Goal: Transaction & Acquisition: Book appointment/travel/reservation

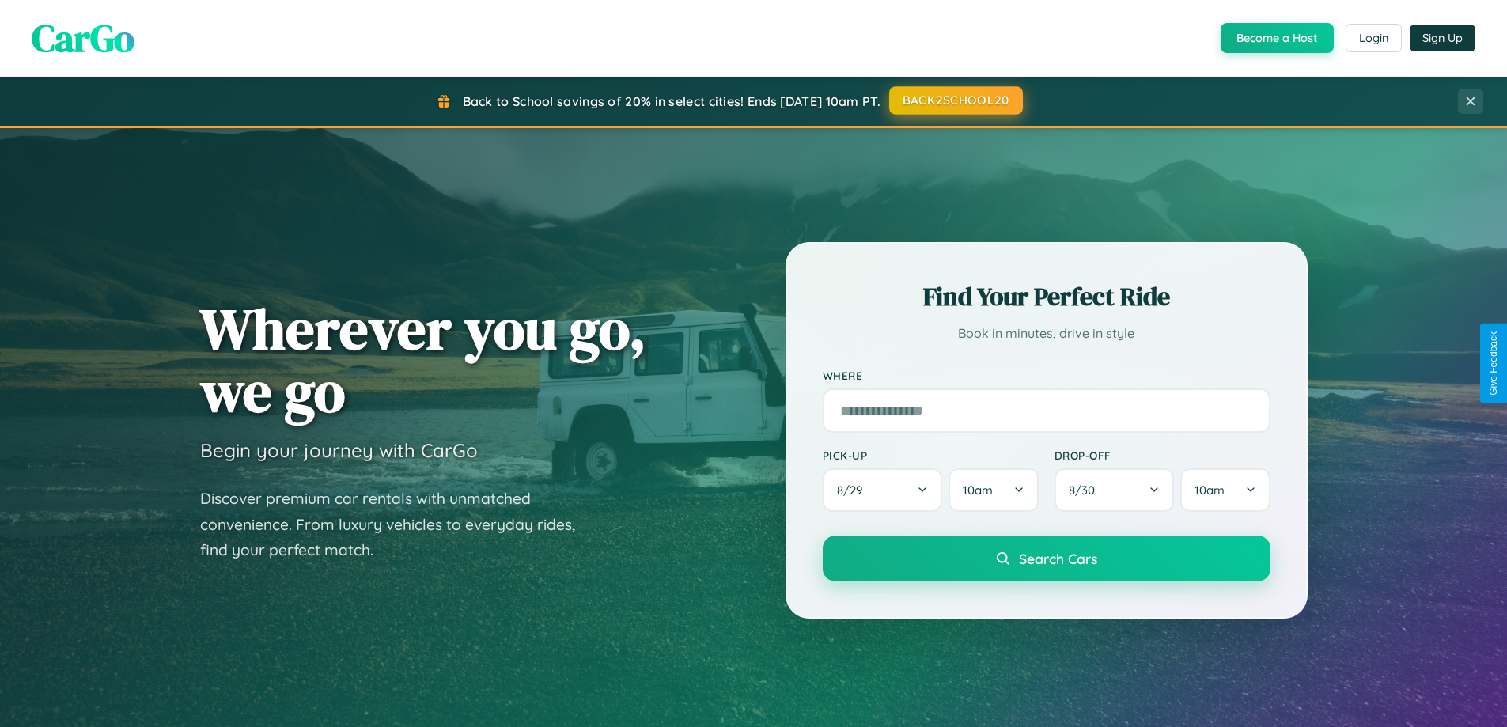
click at [955, 100] on button "BACK2SCHOOL20" at bounding box center [956, 100] width 134 height 28
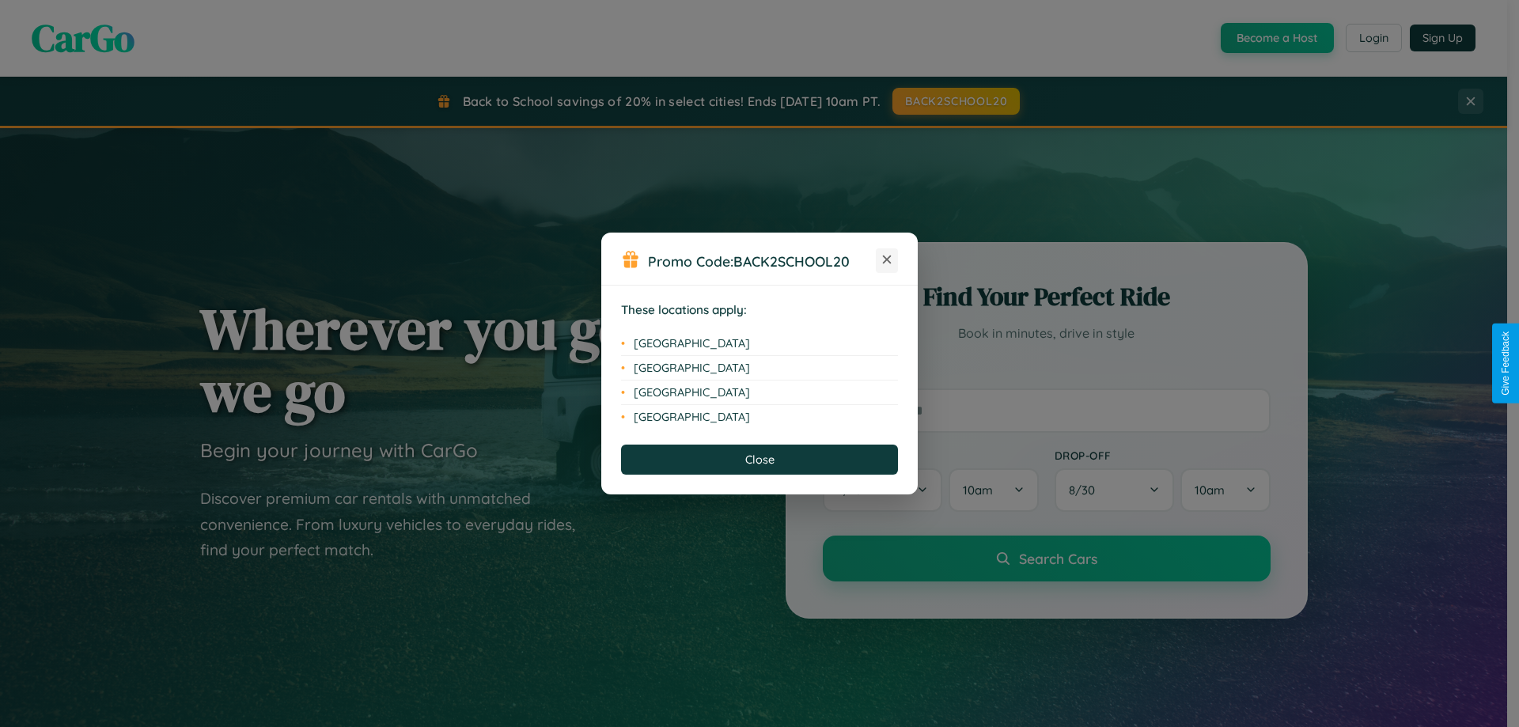
click at [887, 260] on icon at bounding box center [887, 260] width 9 height 9
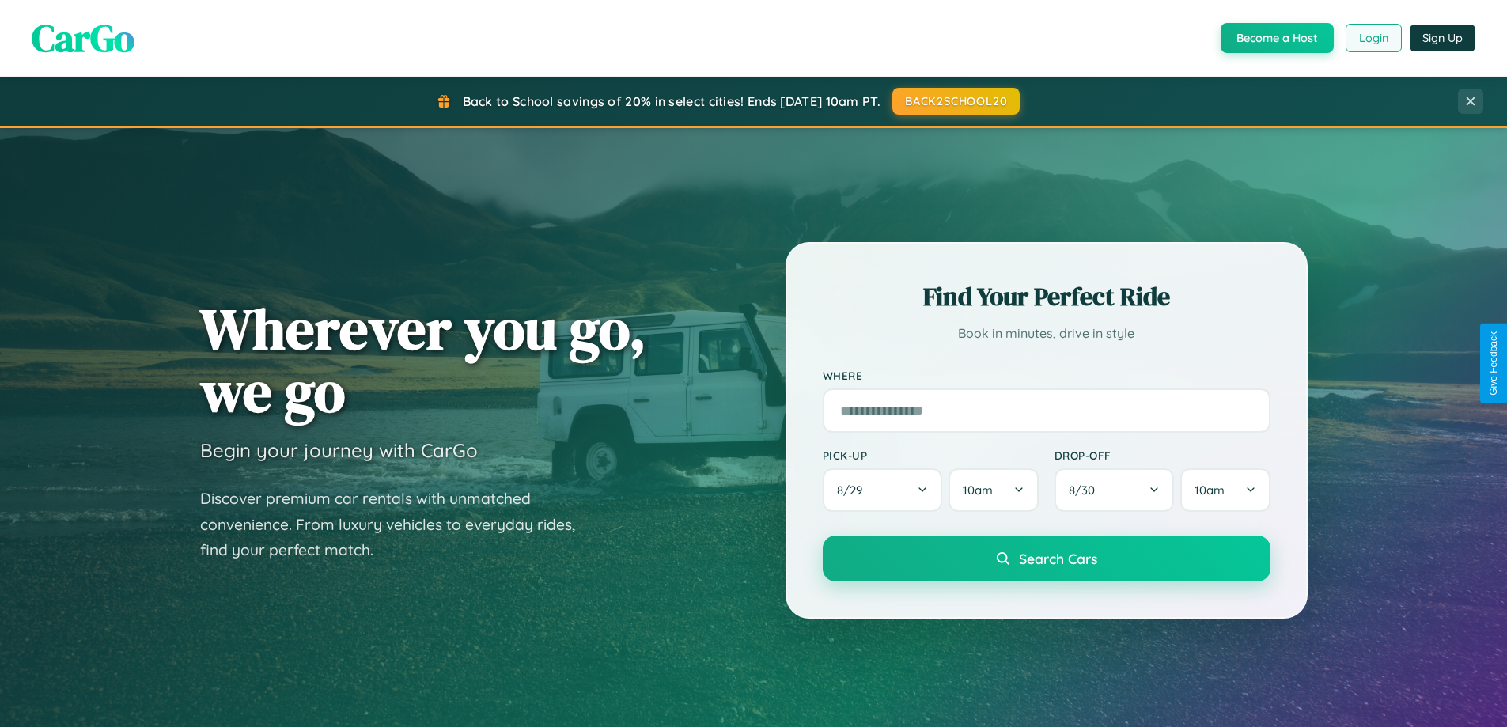
click at [1373, 38] on button "Login" at bounding box center [1374, 38] width 56 height 28
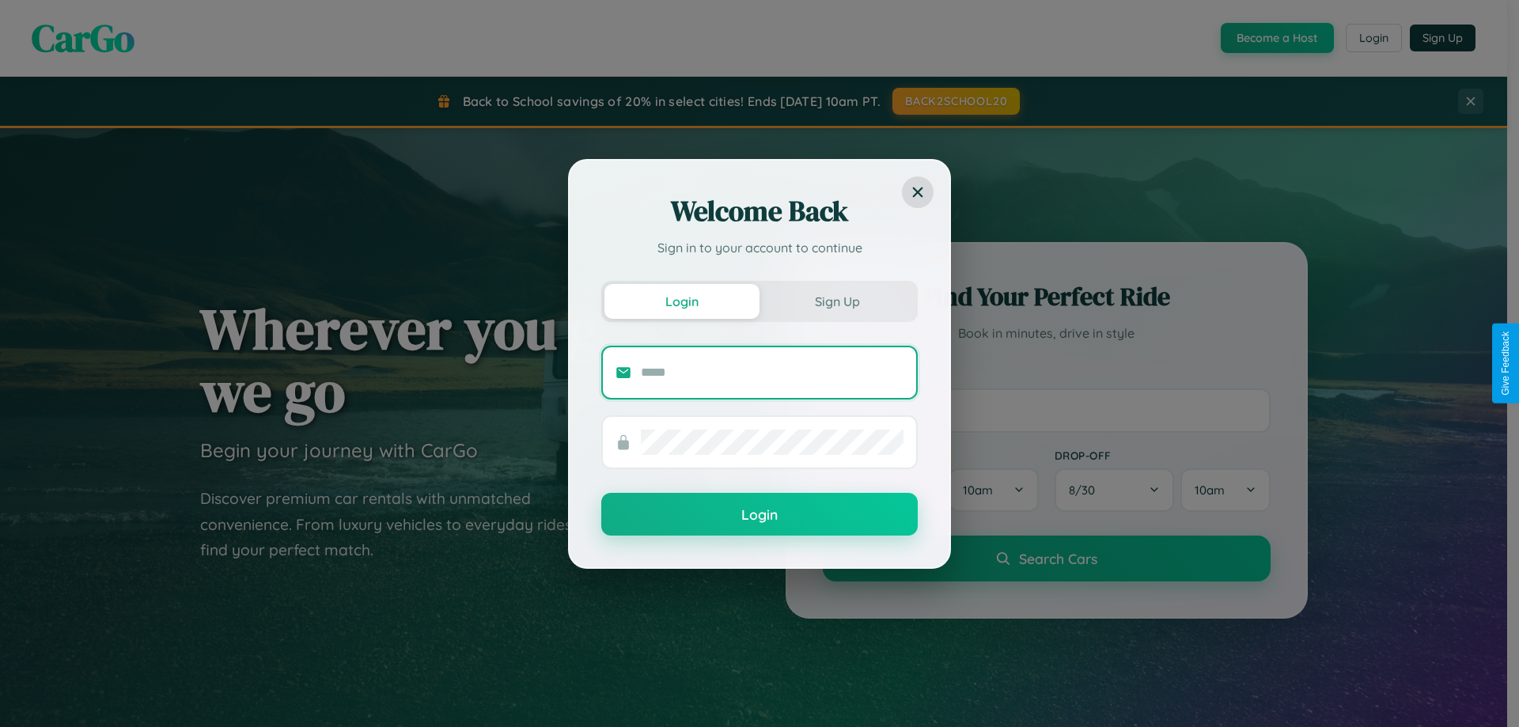
click at [772, 372] on input "text" at bounding box center [772, 372] width 263 height 25
type input "**********"
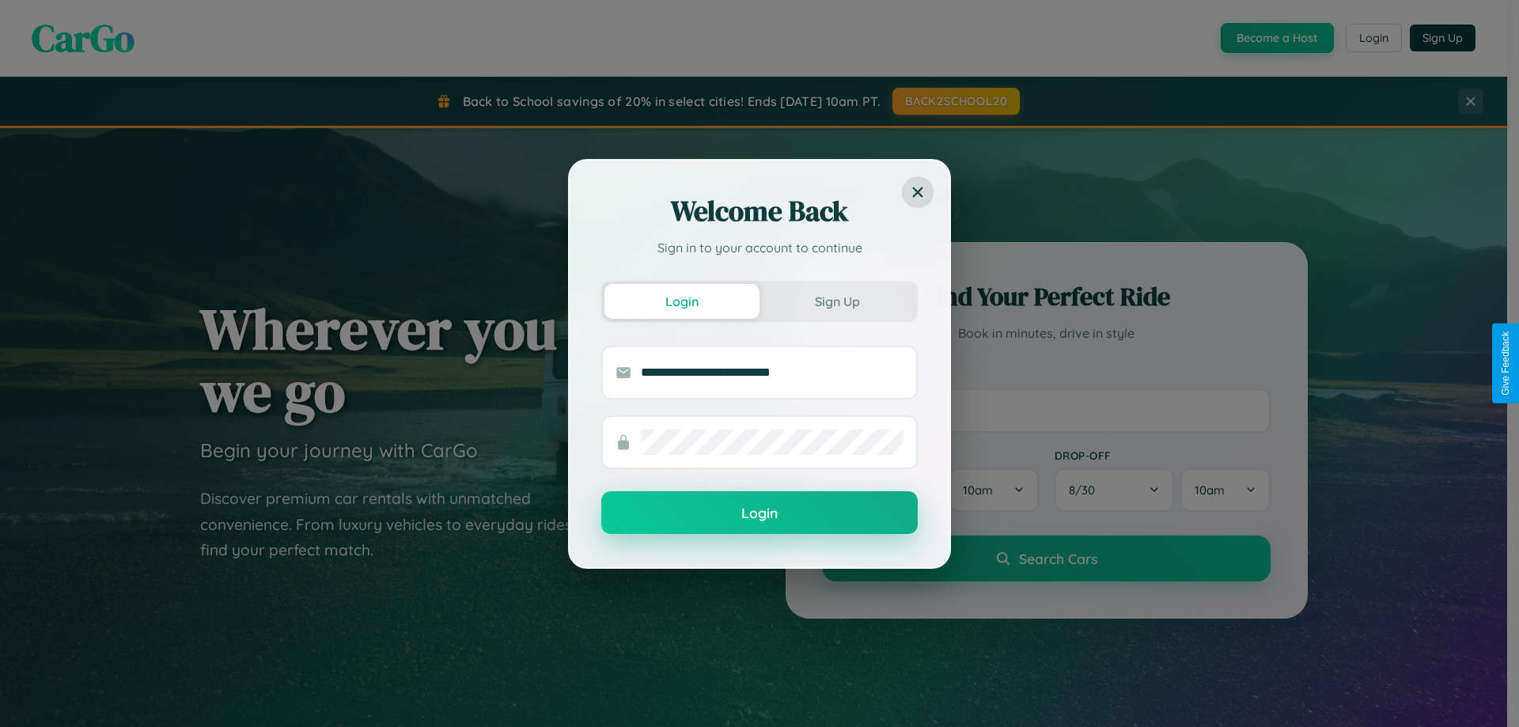
click at [760, 513] on button "Login" at bounding box center [759, 512] width 316 height 43
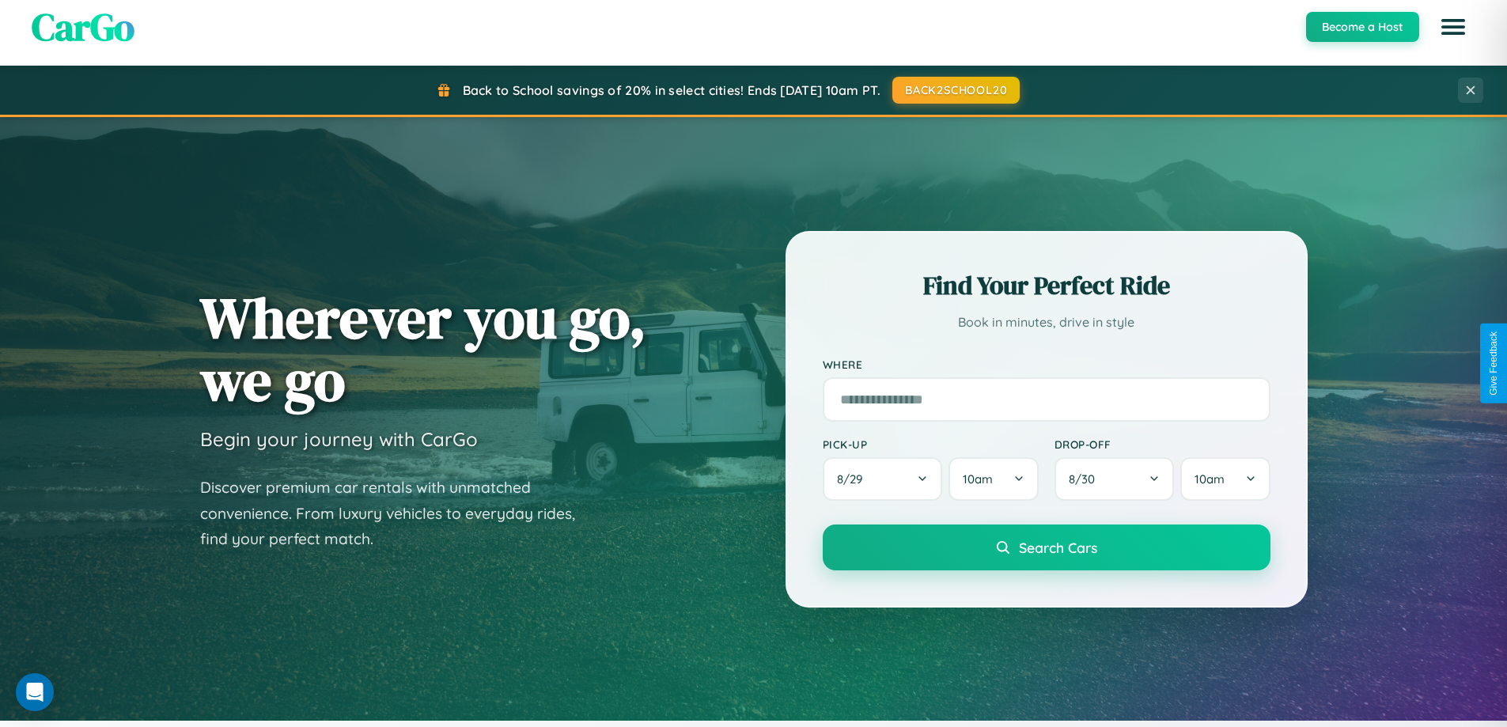
scroll to position [2542, 0]
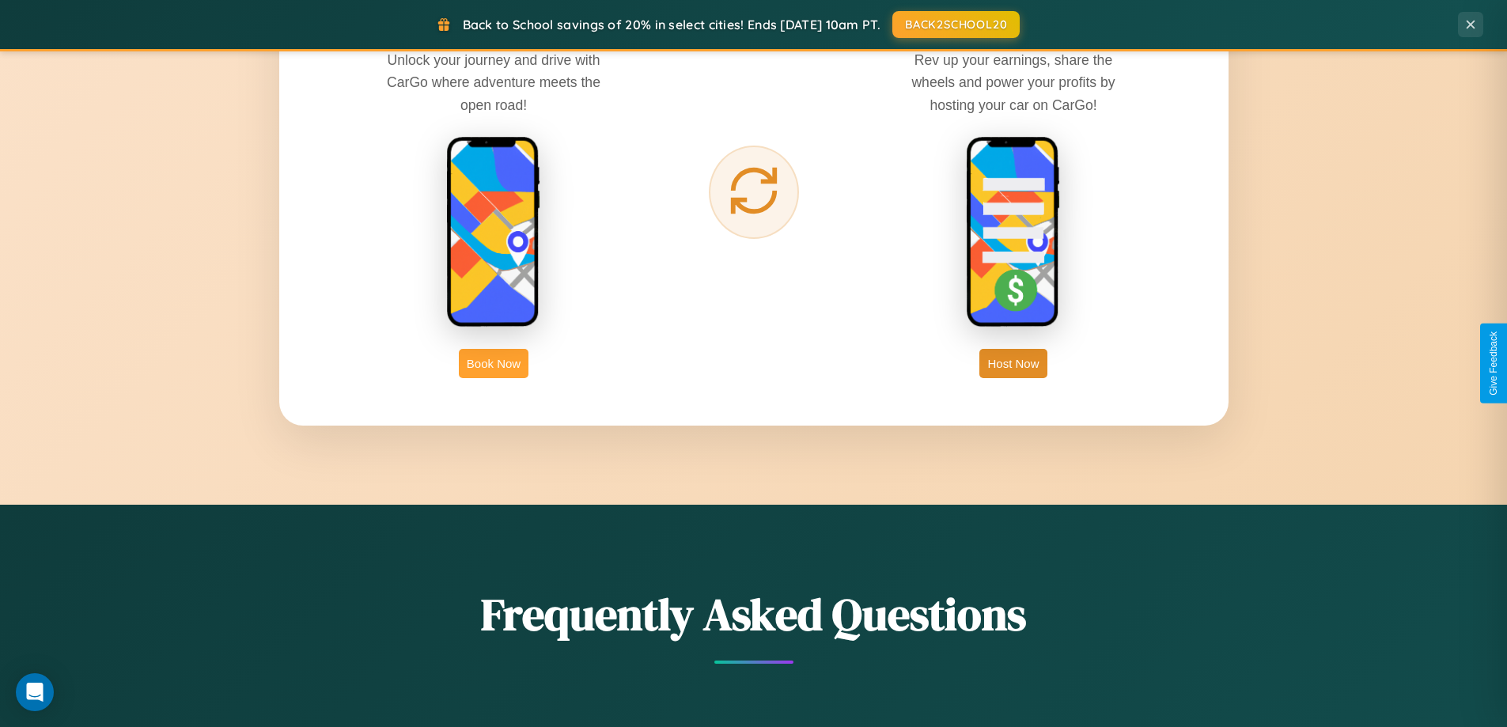
click at [494, 363] on button "Book Now" at bounding box center [494, 363] width 70 height 29
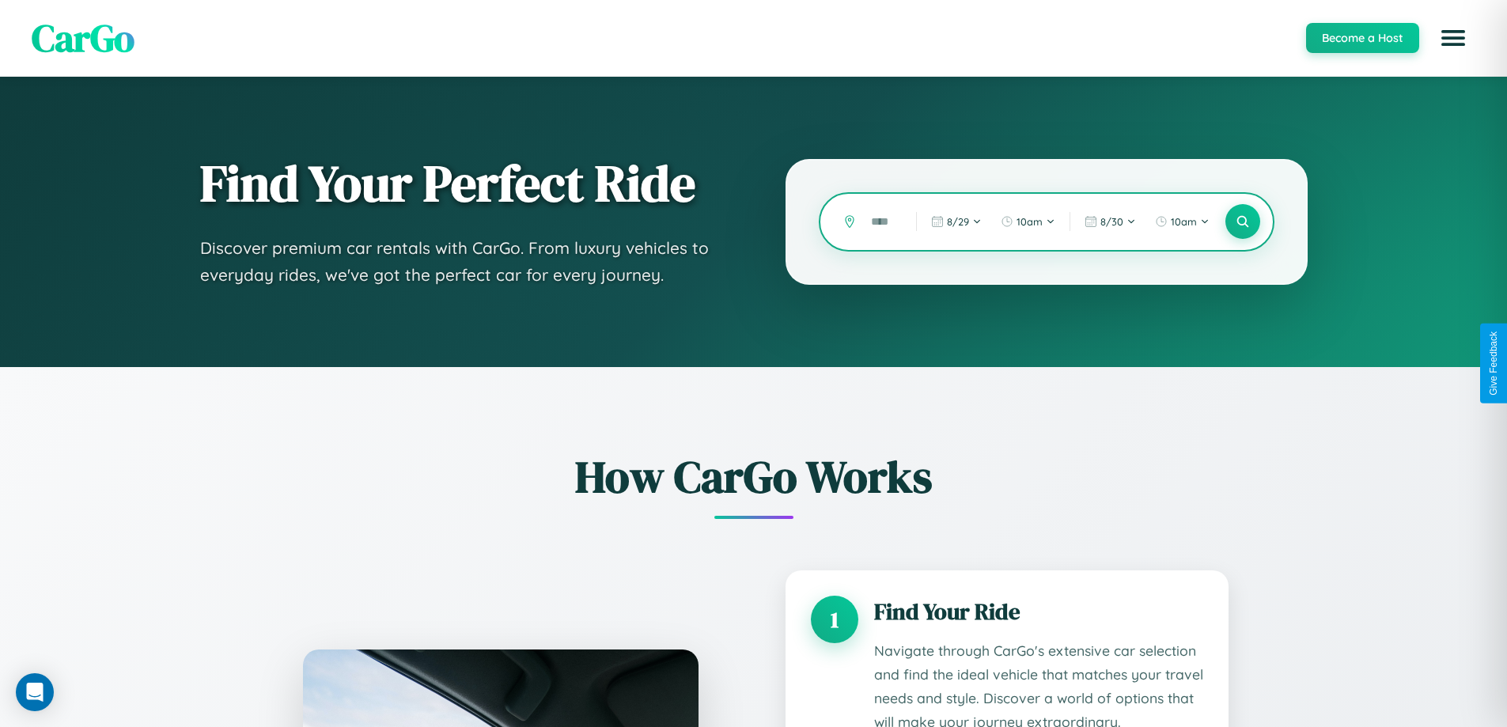
click at [882, 222] on input "text" at bounding box center [881, 222] width 37 height 28
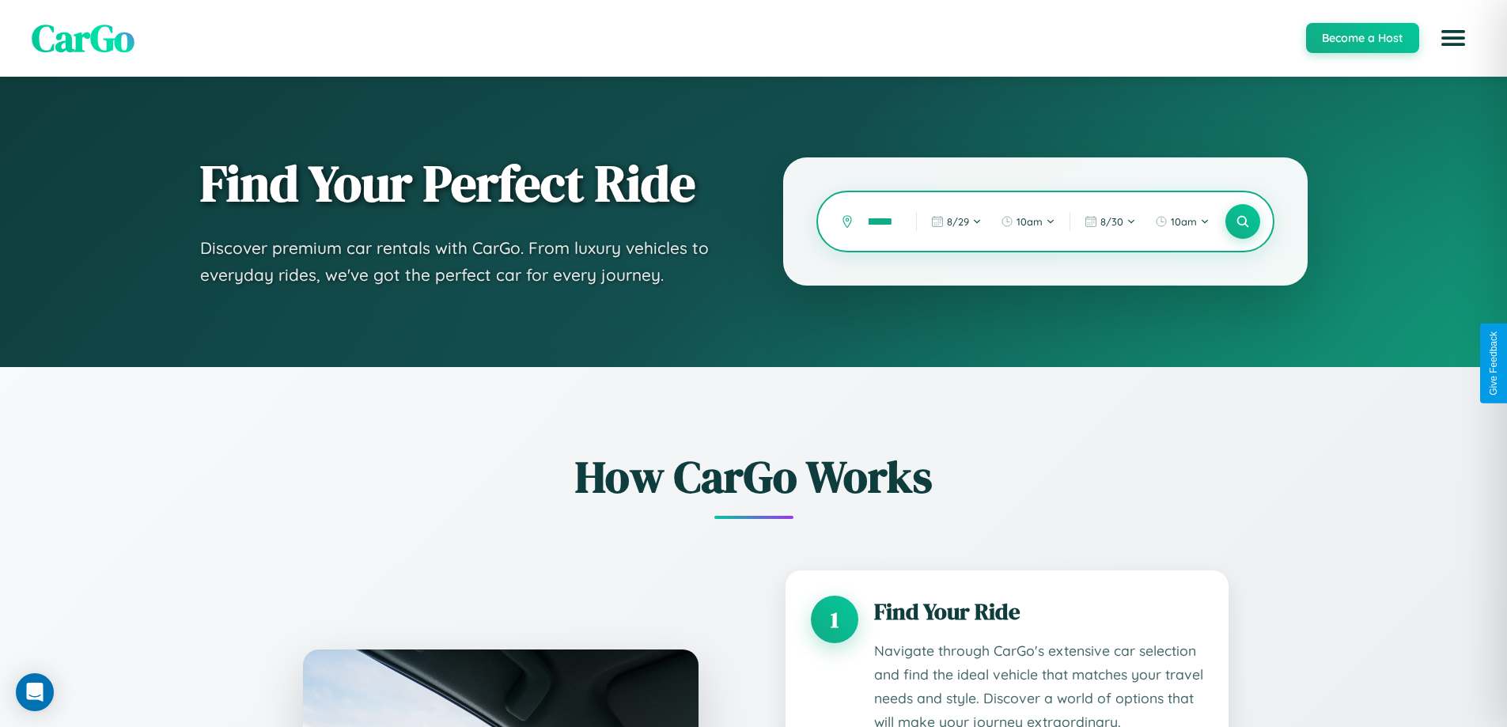
scroll to position [0, 14]
type input "*******"
click at [1242, 222] on icon at bounding box center [1242, 221] width 15 height 15
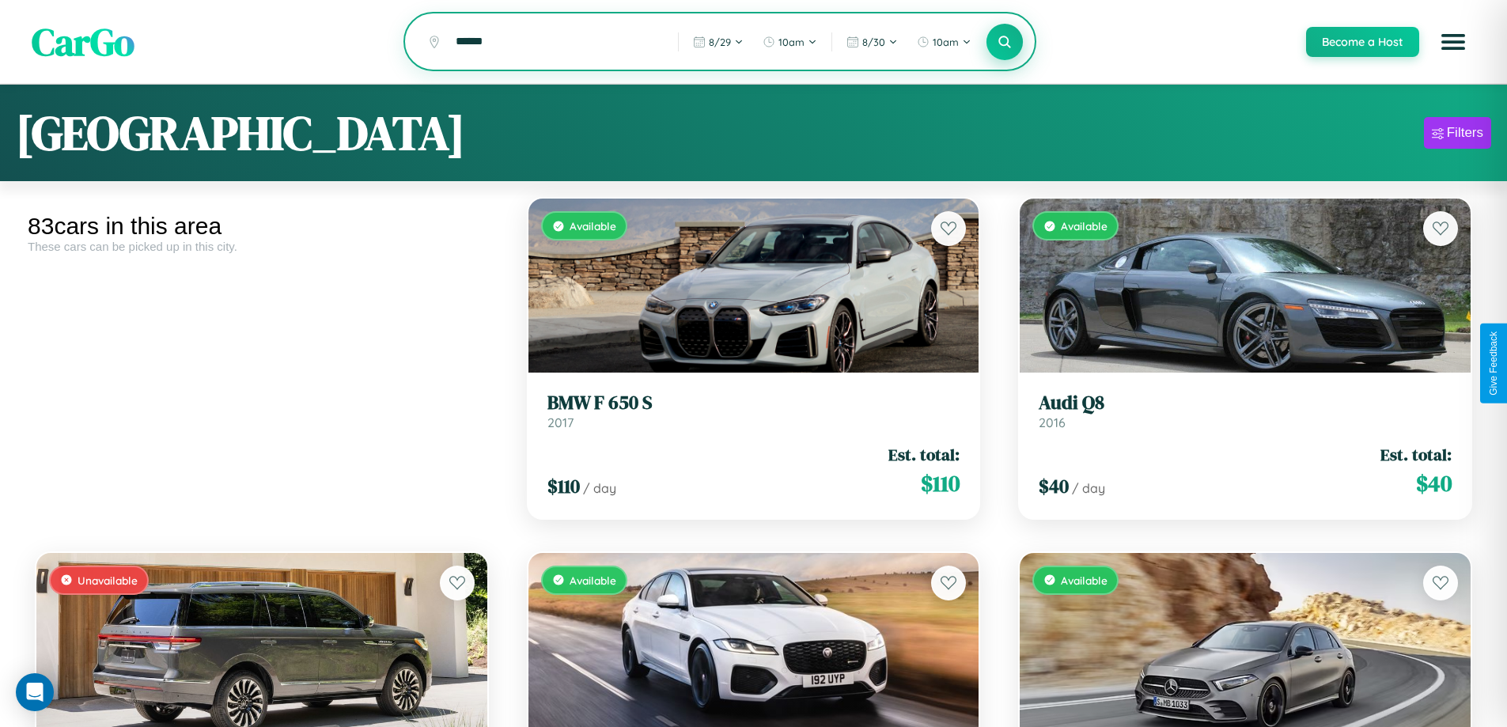
click at [1004, 42] on icon at bounding box center [1005, 41] width 15 height 15
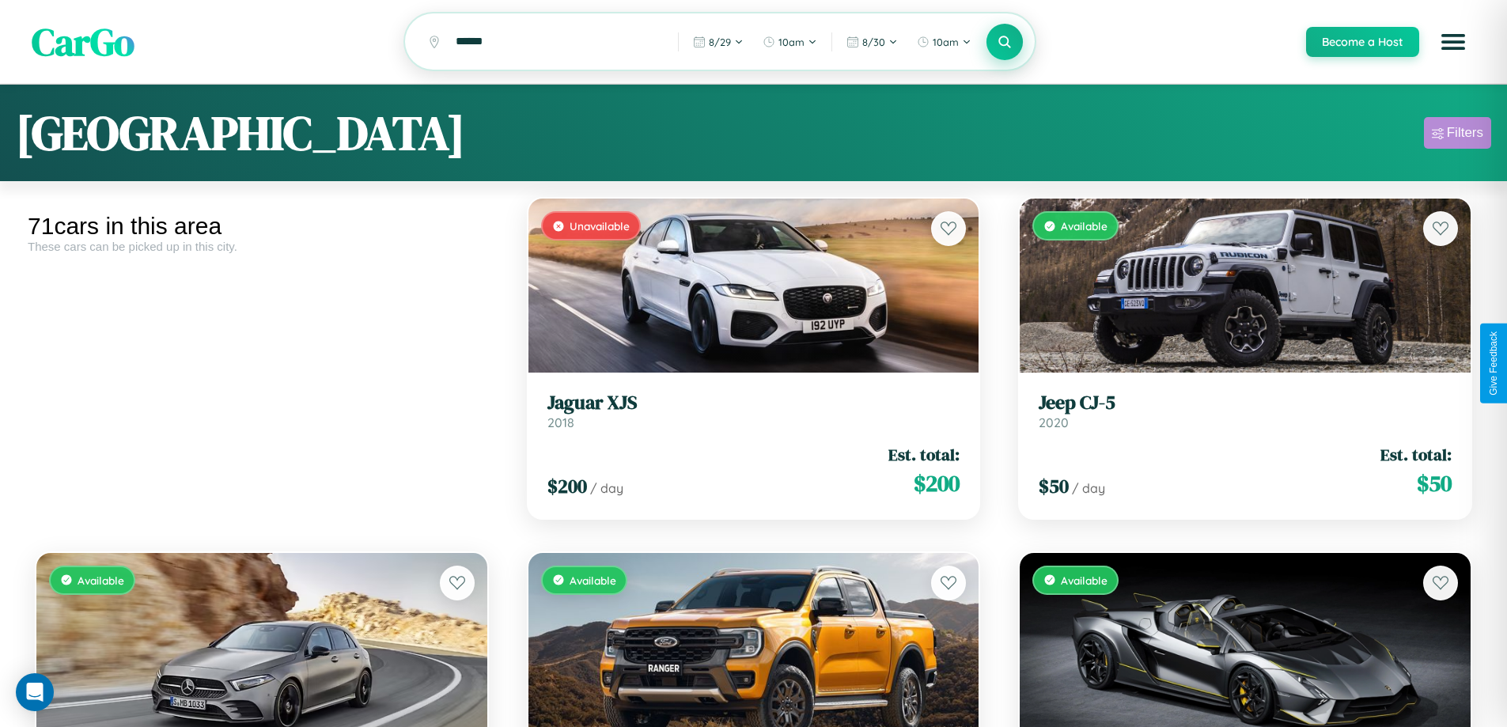
click at [1457, 135] on div "Filters" at bounding box center [1465, 133] width 36 height 16
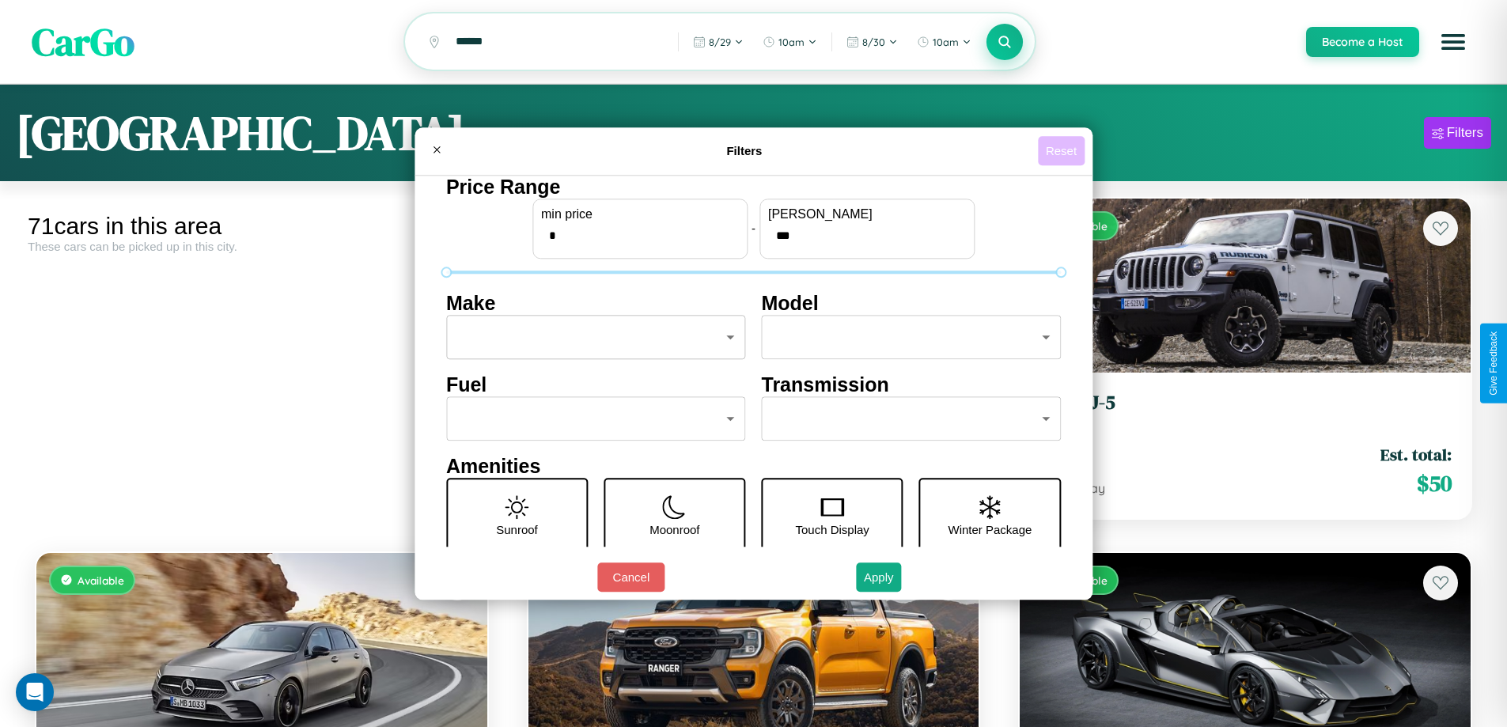
click at [1063, 150] on button "Reset" at bounding box center [1061, 150] width 47 height 29
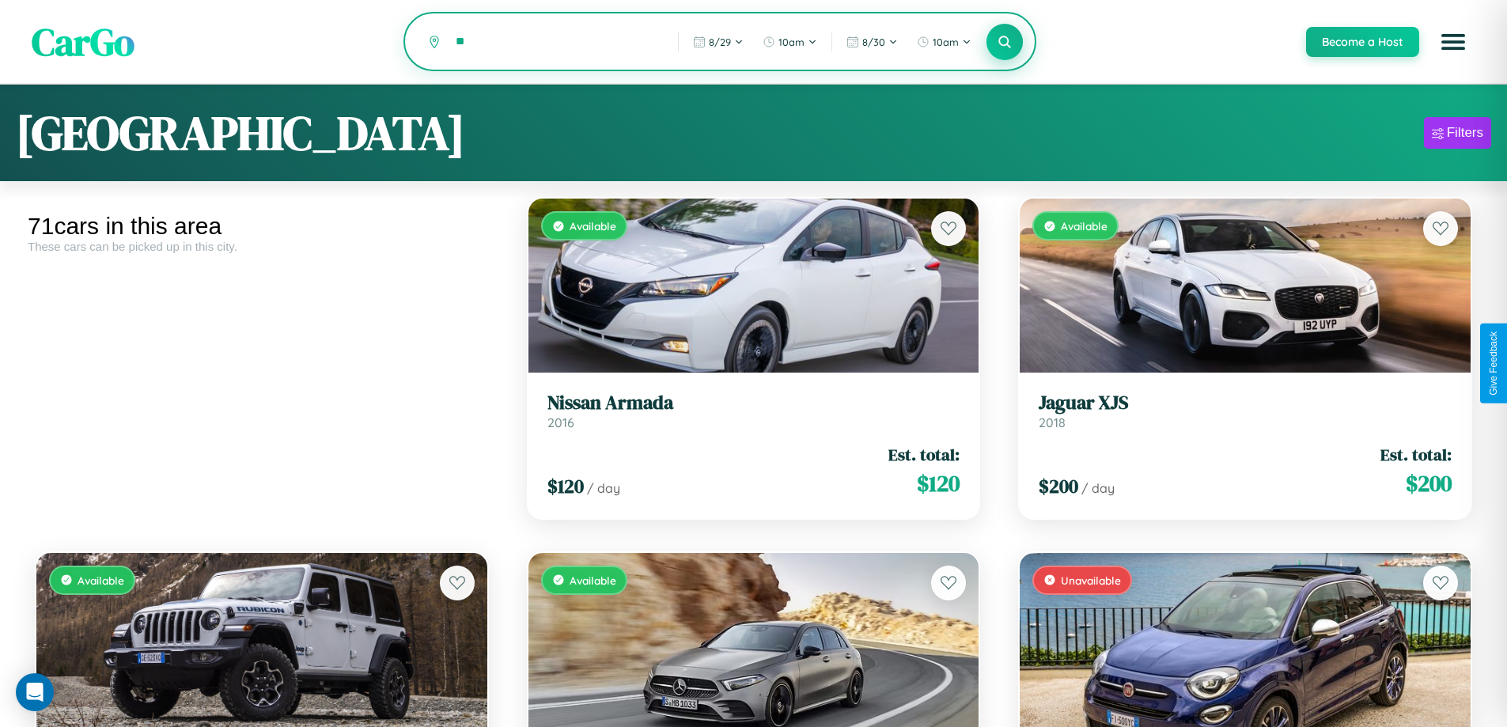
type input "*"
type input "*********"
click at [1004, 43] on icon at bounding box center [1005, 41] width 15 height 15
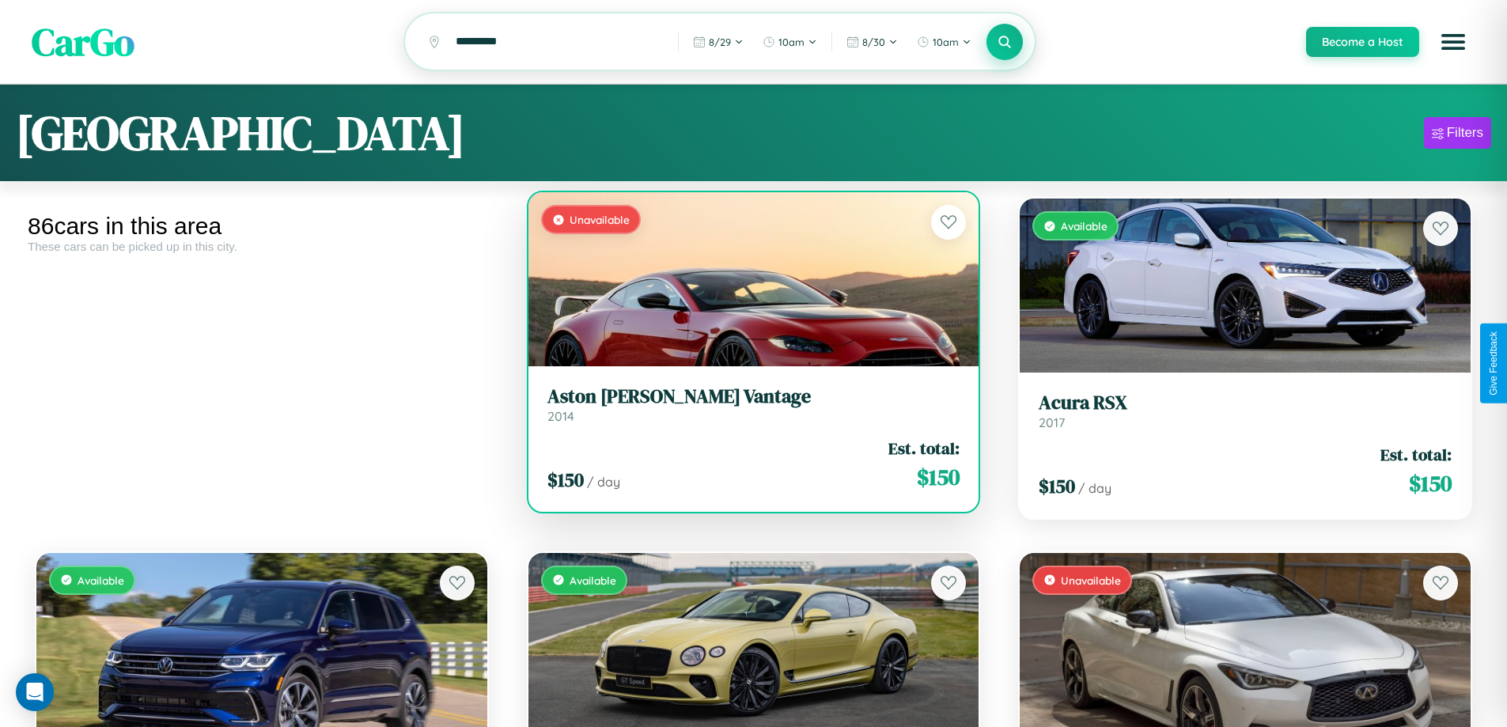
click at [747, 413] on link "Aston [PERSON_NAME] Vantage 2014" at bounding box center [753, 404] width 413 height 39
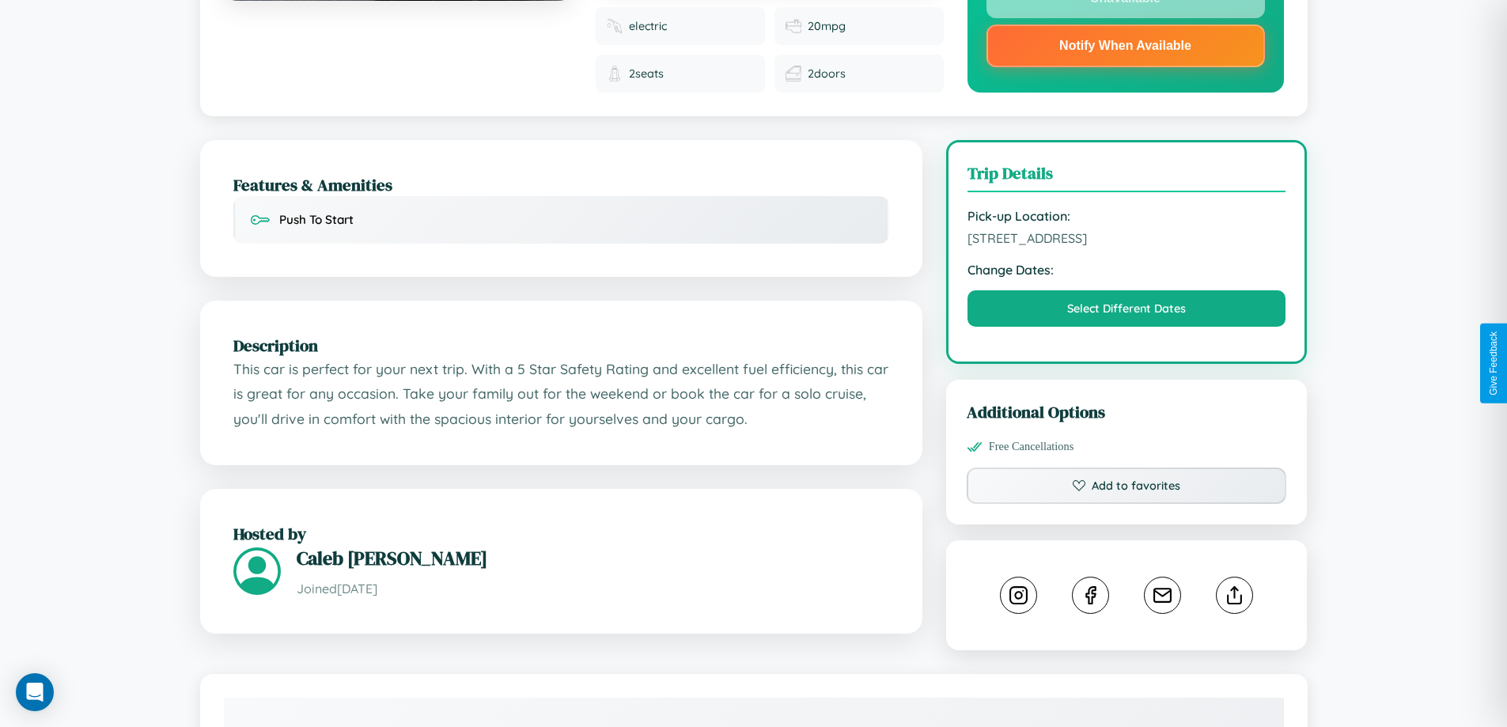
scroll to position [585, 0]
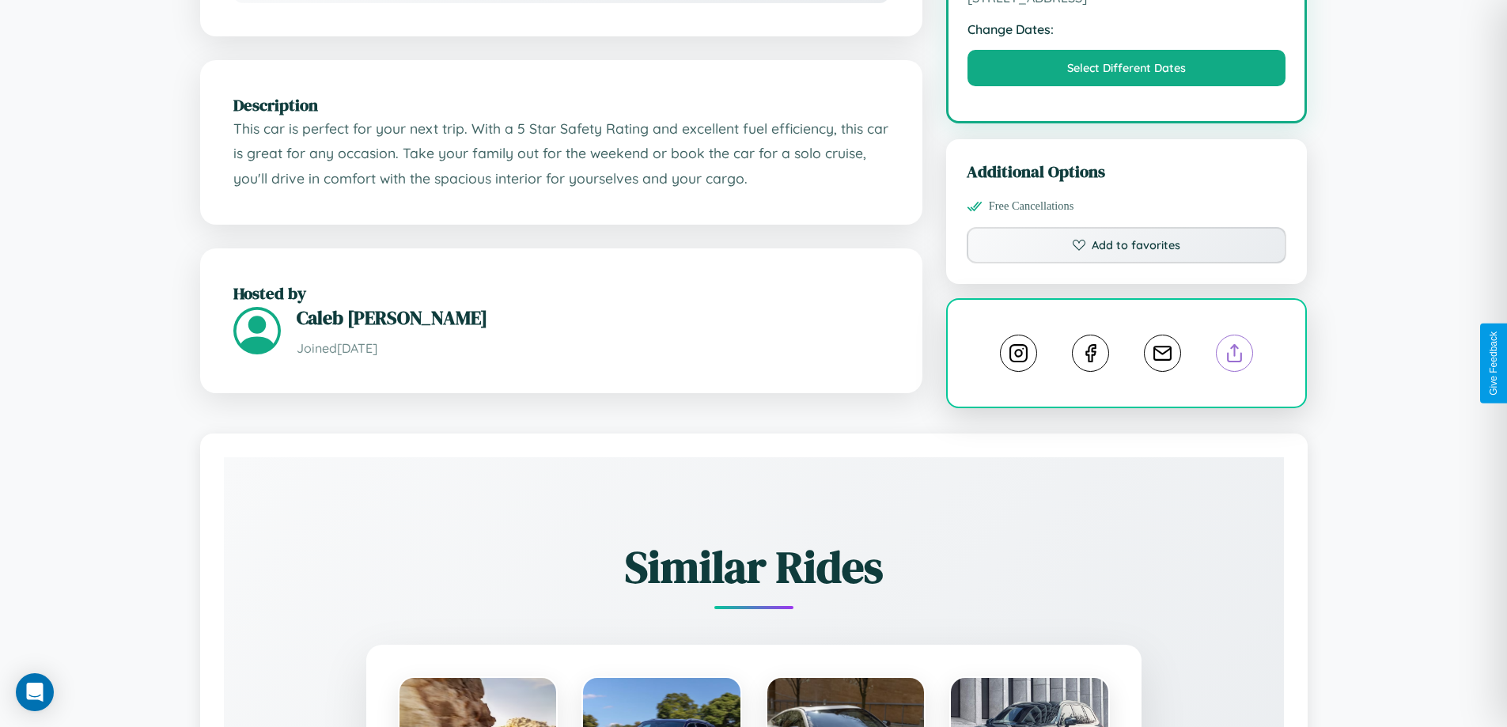
click at [1235, 356] on line at bounding box center [1235, 350] width 0 height 11
